Goal: Transaction & Acquisition: Obtain resource

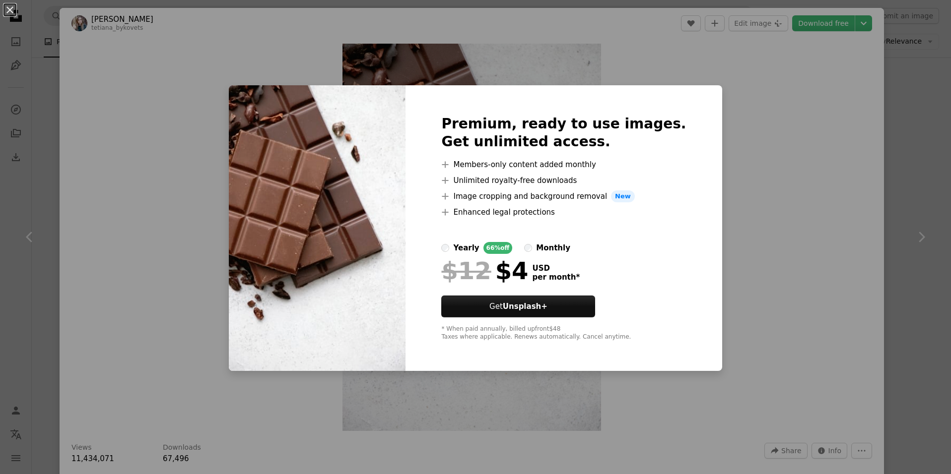
click at [747, 236] on div "An X shape Premium, ready to use images. Get unlimited access. A plus sign Memb…" at bounding box center [475, 237] width 951 height 474
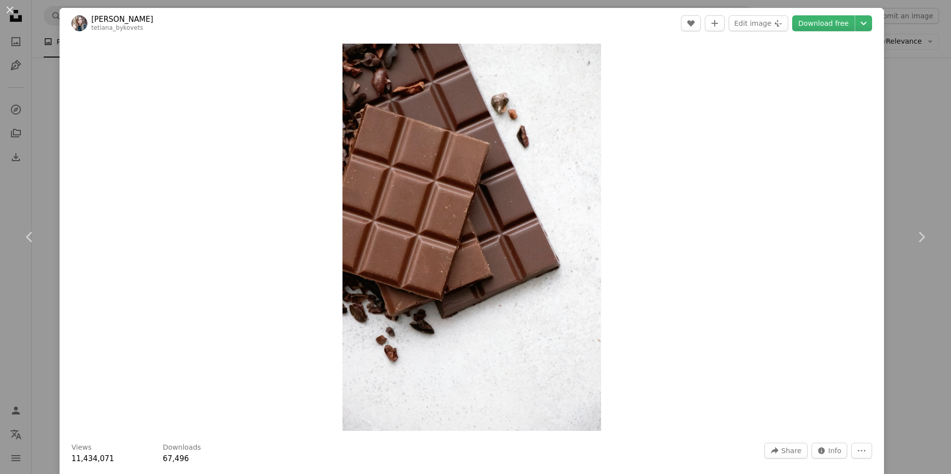
click at [929, 54] on div "An X shape Chevron left Chevron right [PERSON_NAME] tetiana_bykovets A heart A …" at bounding box center [475, 237] width 951 height 474
